Goal: Communication & Community: Share content

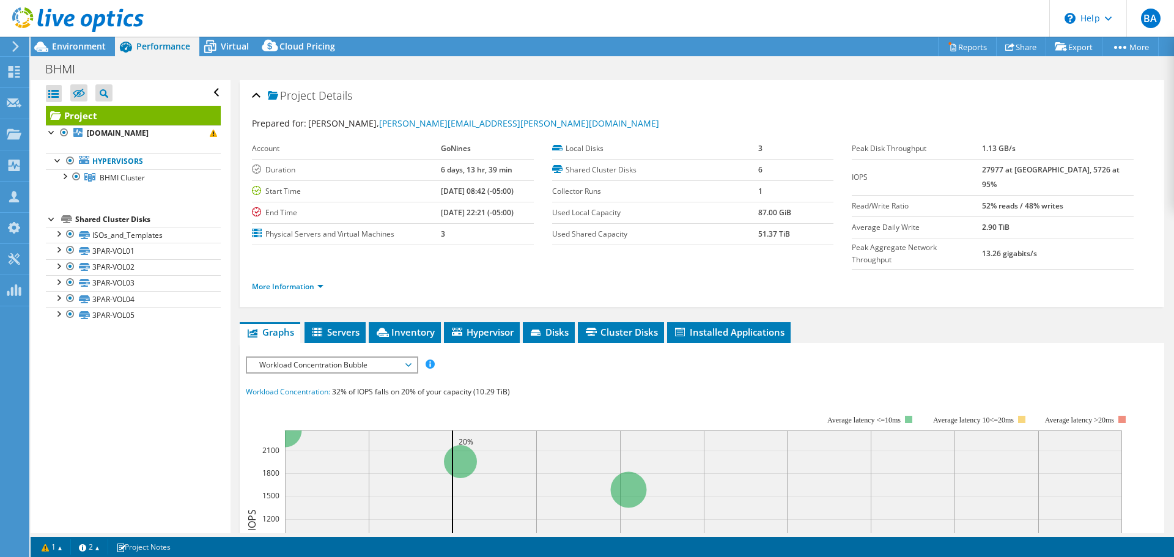
select select "USD"
click at [1016, 43] on link "Share" at bounding box center [1021, 46] width 50 height 19
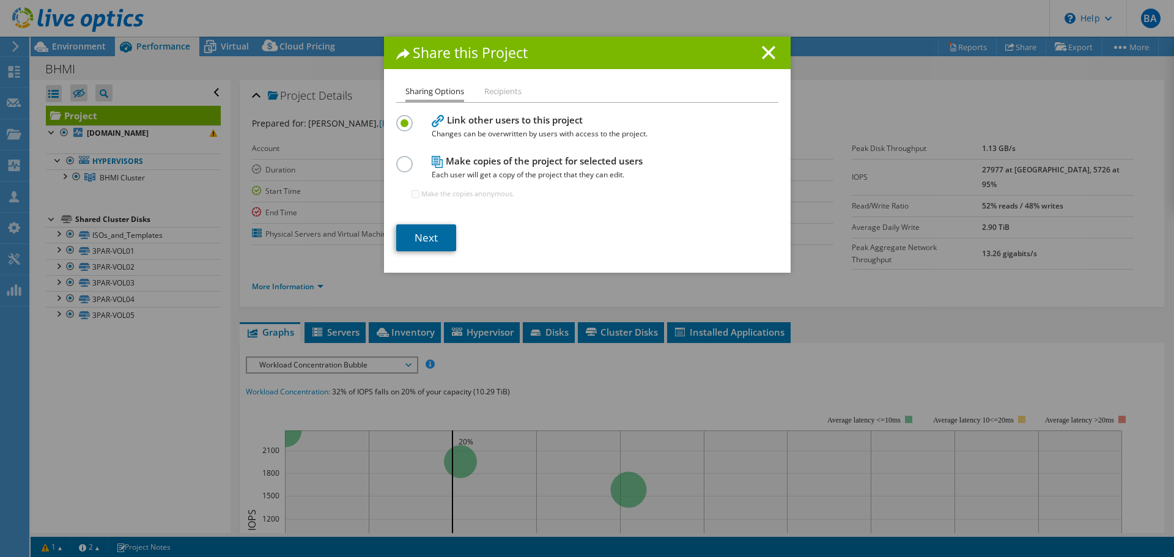
click at [414, 237] on link "Next" at bounding box center [426, 237] width 60 height 27
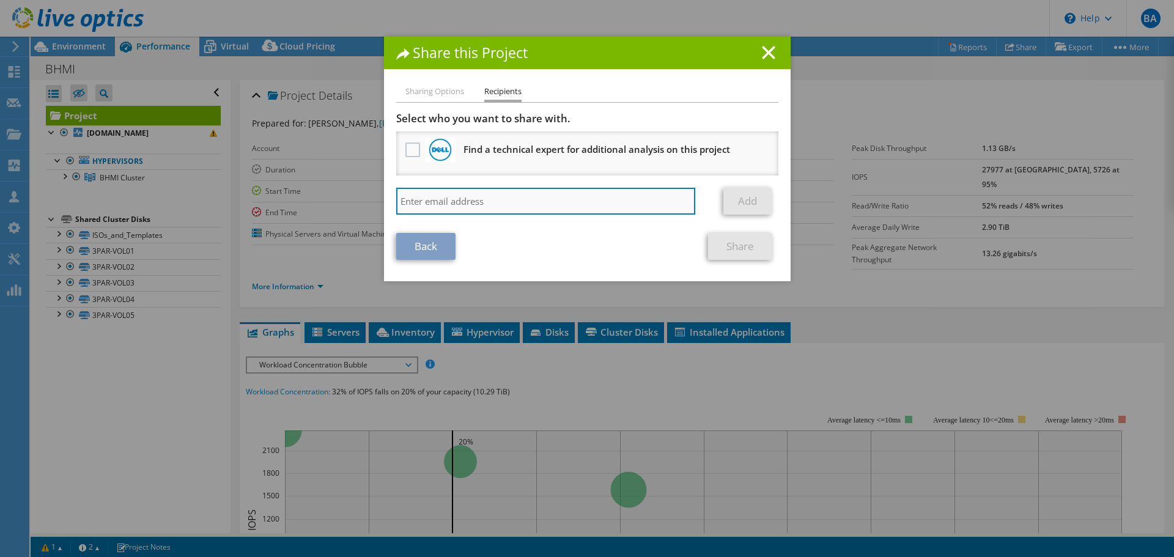
click at [489, 197] on input "search" at bounding box center [546, 201] width 300 height 27
paste input "[PERSON_NAME][EMAIL_ADDRESS][PERSON_NAME][DOMAIN_NAME]"
type input "[PERSON_NAME][EMAIL_ADDRESS][PERSON_NAME][DOMAIN_NAME]"
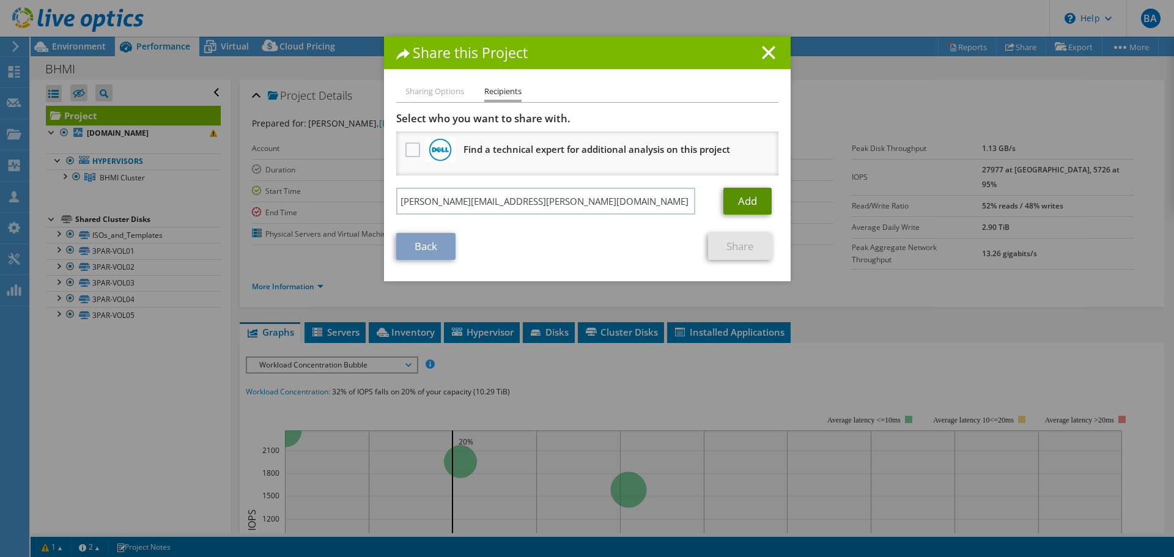
click at [766, 204] on link "Add" at bounding box center [748, 201] width 48 height 27
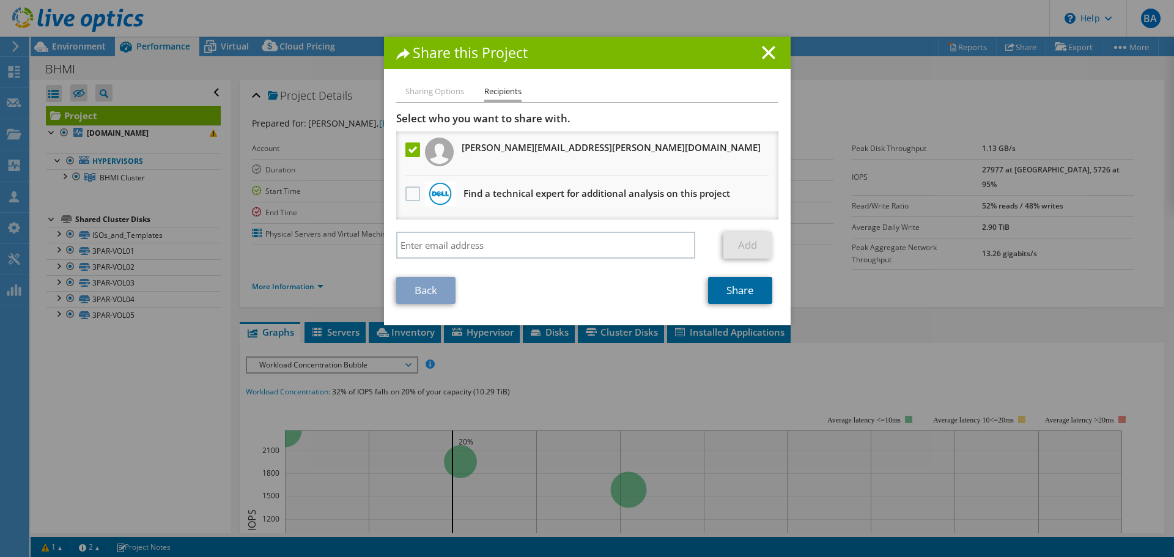
click at [727, 292] on link "Share" at bounding box center [740, 290] width 64 height 27
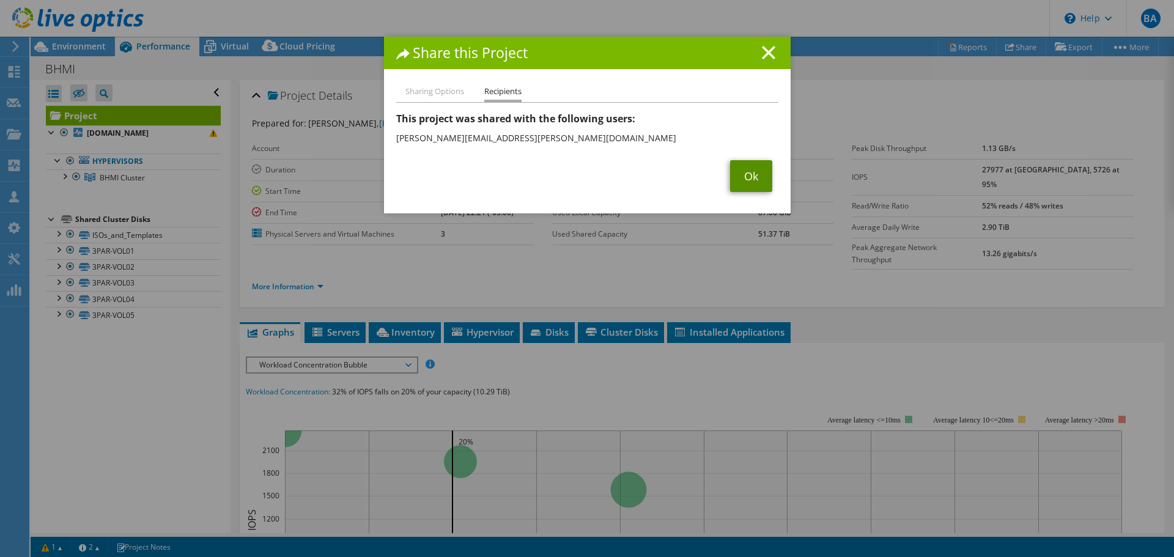
click at [752, 175] on link "Ok" at bounding box center [751, 176] width 42 height 32
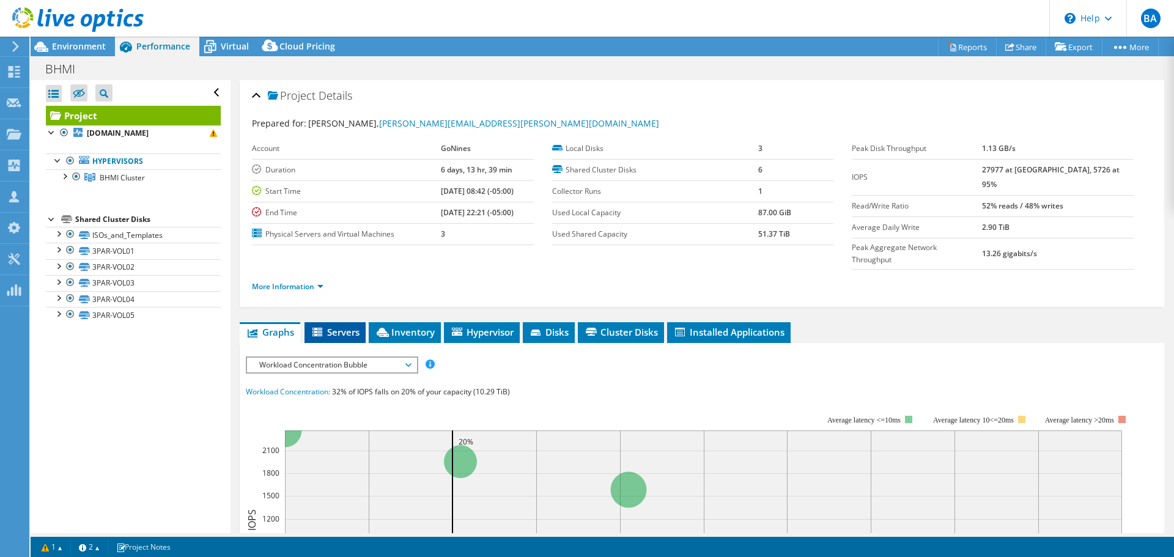
click at [343, 326] on span "Servers" at bounding box center [335, 332] width 49 height 12
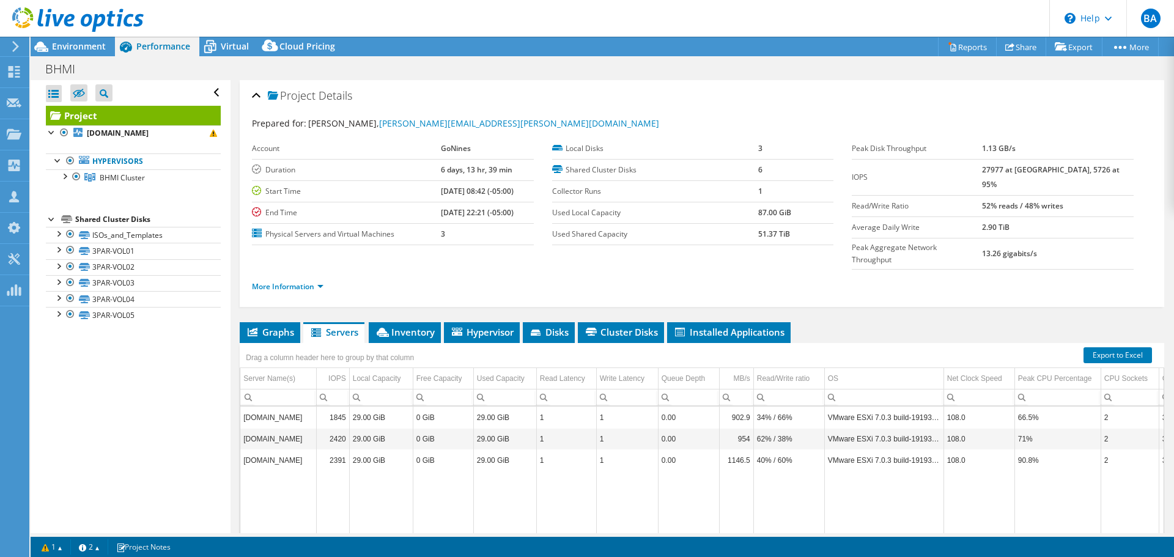
drag, startPoint x: 1016, startPoint y: 171, endPoint x: 1007, endPoint y: 169, distance: 9.3
click at [1007, 169] on tr "IOPS 27977 at [GEOGRAPHIC_DATA], 5726 at 95%" at bounding box center [993, 177] width 282 height 36
